Goal: Task Accomplishment & Management: Manage account settings

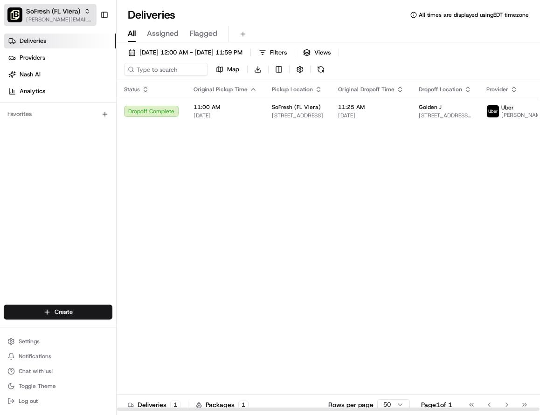
click at [71, 22] on span "[PERSON_NAME][EMAIL_ADDRESS][DOMAIN_NAME]" at bounding box center [59, 19] width 67 height 7
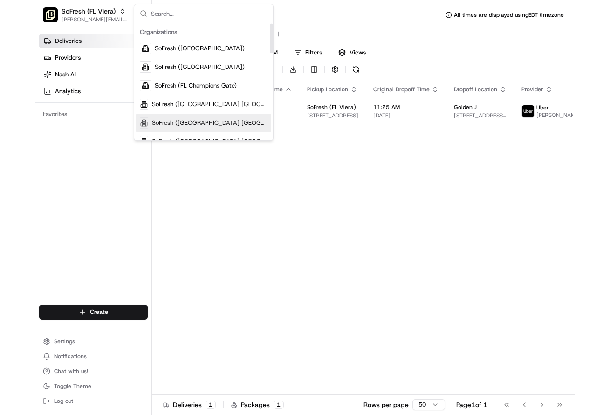
scroll to position [349, 0]
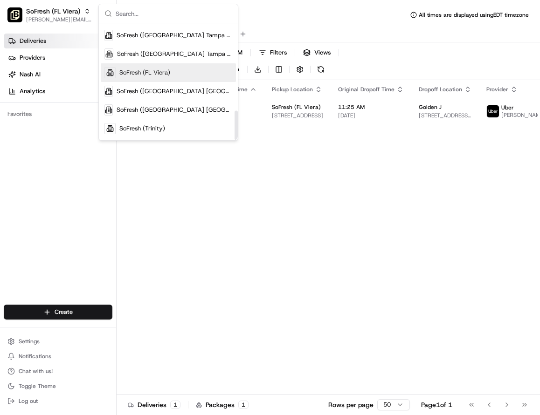
click at [149, 76] on span "SoFresh (FL Viera)" at bounding box center [144, 73] width 51 height 8
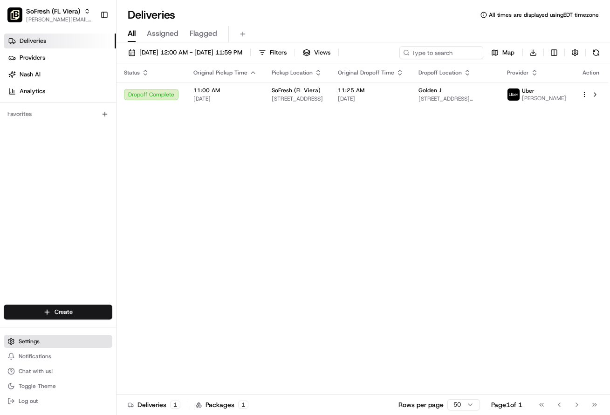
click at [31, 344] on span "Settings" at bounding box center [29, 341] width 21 height 7
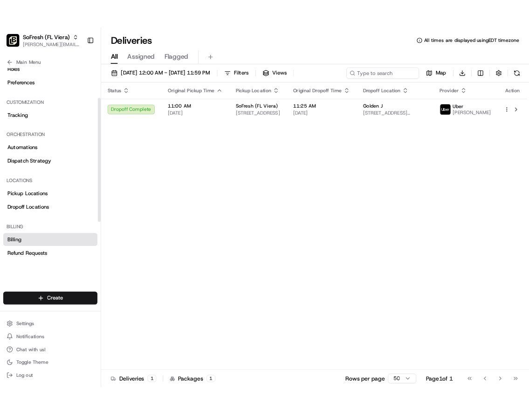
scroll to position [57, 0]
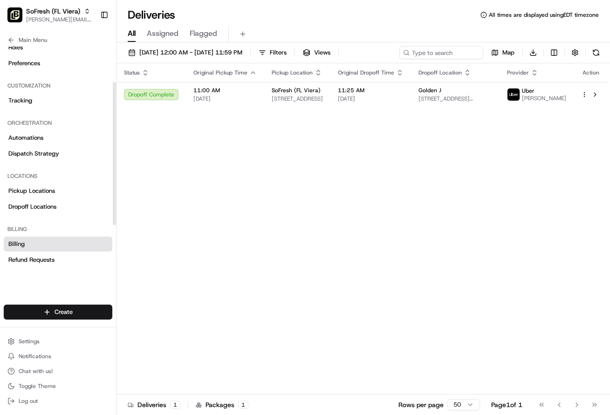
click at [17, 244] on span "Billing" at bounding box center [16, 244] width 16 height 8
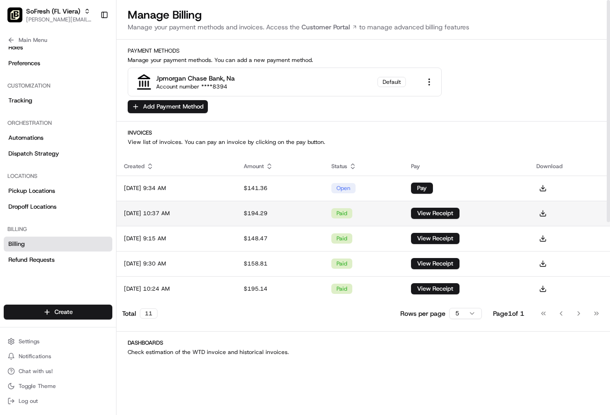
click at [285, 213] on div "$194.29" at bounding box center [280, 213] width 73 height 7
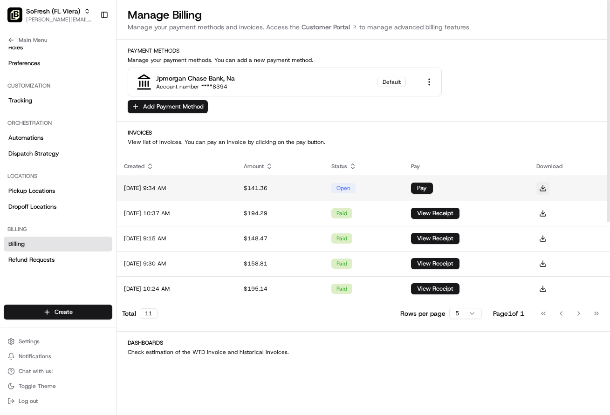
click at [539, 189] on button at bounding box center [542, 188] width 13 height 13
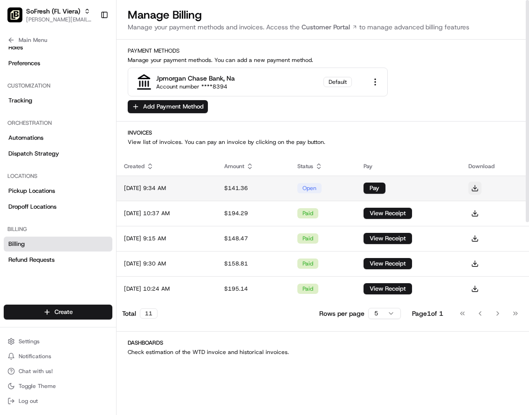
click at [481, 187] on button at bounding box center [474, 188] width 13 height 13
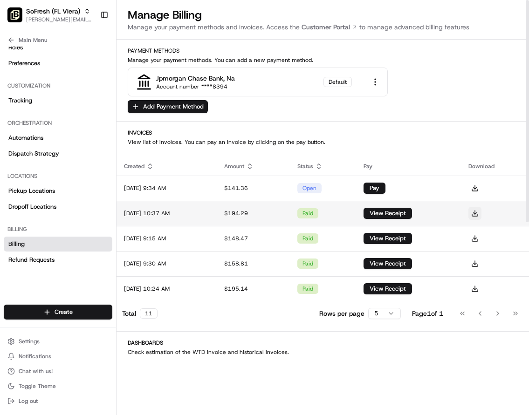
click at [481, 214] on button at bounding box center [474, 213] width 13 height 13
